Goal: Participate in discussion

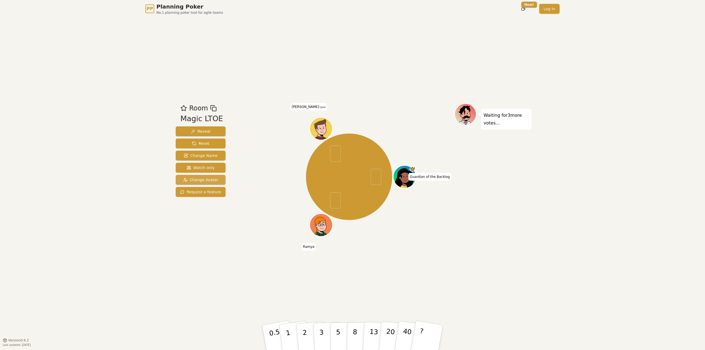
click at [209, 181] on span "Change Avatar" at bounding box center [200, 180] width 35 height 6
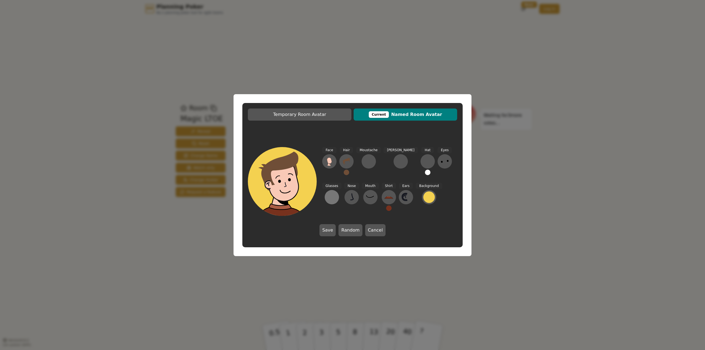
click at [336, 193] on div at bounding box center [332, 197] width 9 height 9
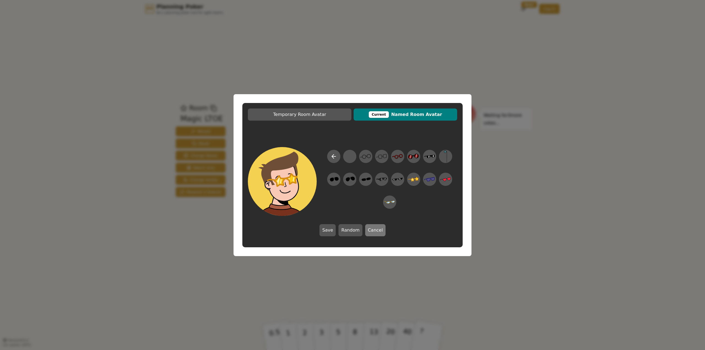
click at [377, 229] on button "Cancel" at bounding box center [375, 230] width 20 height 12
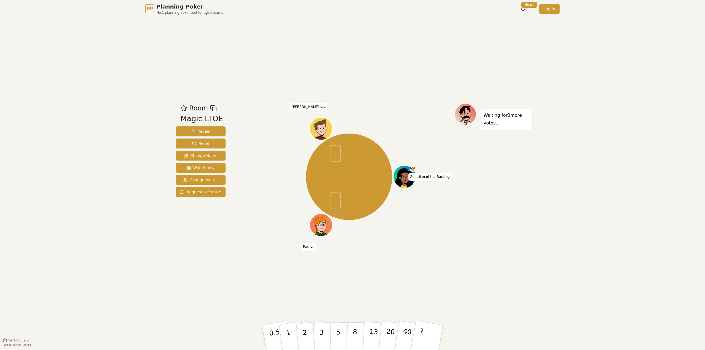
click at [422, 239] on div "Guardian of the Backlog [PERSON_NAME] [PERSON_NAME] (you)" at bounding box center [349, 177] width 211 height 128
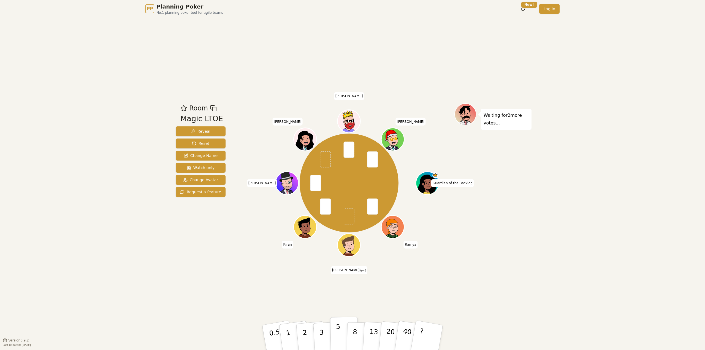
click at [343, 332] on button "5" at bounding box center [344, 338] width 28 height 42
click at [498, 280] on div "Room Magic LTOE Reveal Reset Change Name Watch only Change Avatar Request a fea…" at bounding box center [353, 179] width 358 height 323
click at [496, 301] on div "Room Magic LTOE Reveal Reset Change Name Watch only Change Avatar Request a fea…" at bounding box center [353, 179] width 358 height 323
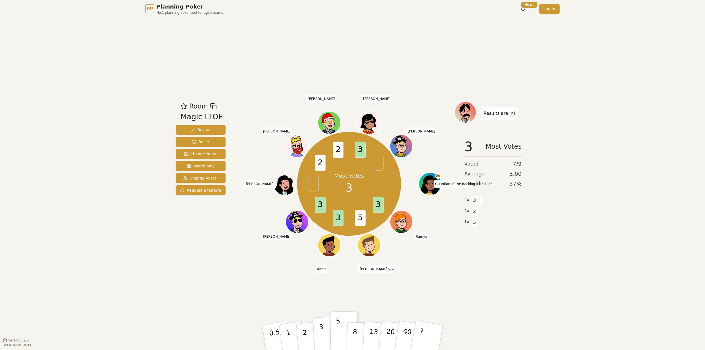
click at [319, 334] on button "3" at bounding box center [328, 337] width 30 height 43
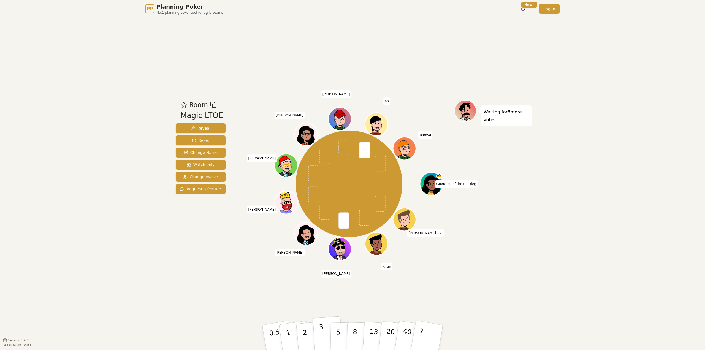
click at [319, 326] on p "3" at bounding box center [322, 338] width 6 height 30
click at [342, 336] on button "5" at bounding box center [344, 338] width 28 height 42
click at [317, 331] on button "3" at bounding box center [328, 337] width 30 height 43
